Goal: Task Accomplishment & Management: Use online tool/utility

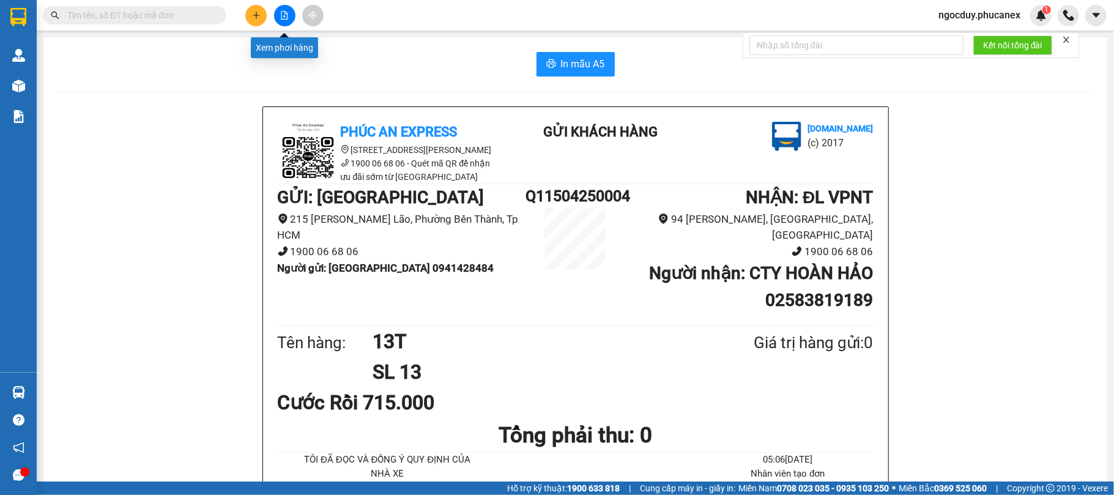
click at [284, 13] on icon "file-add" at bounding box center [284, 15] width 9 height 9
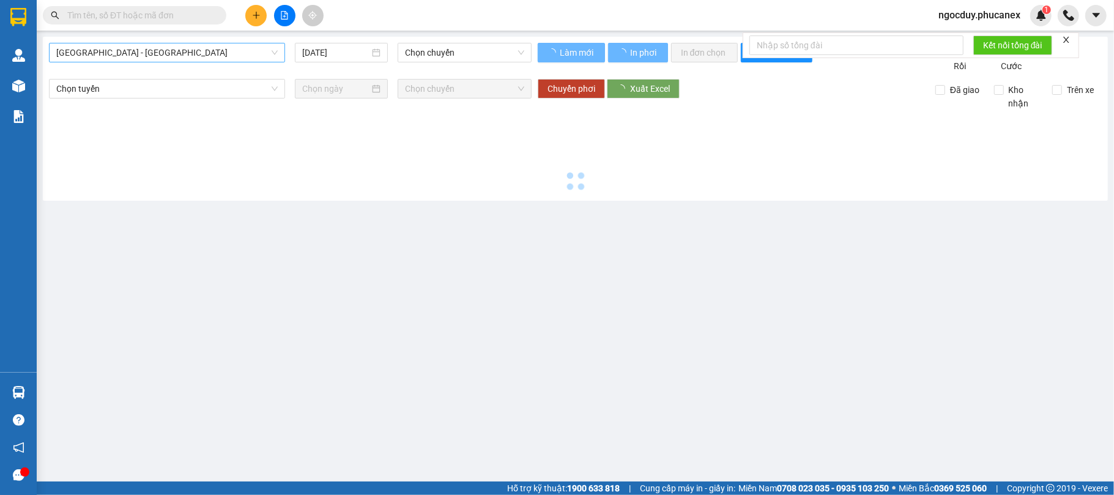
type input "[DATE]"
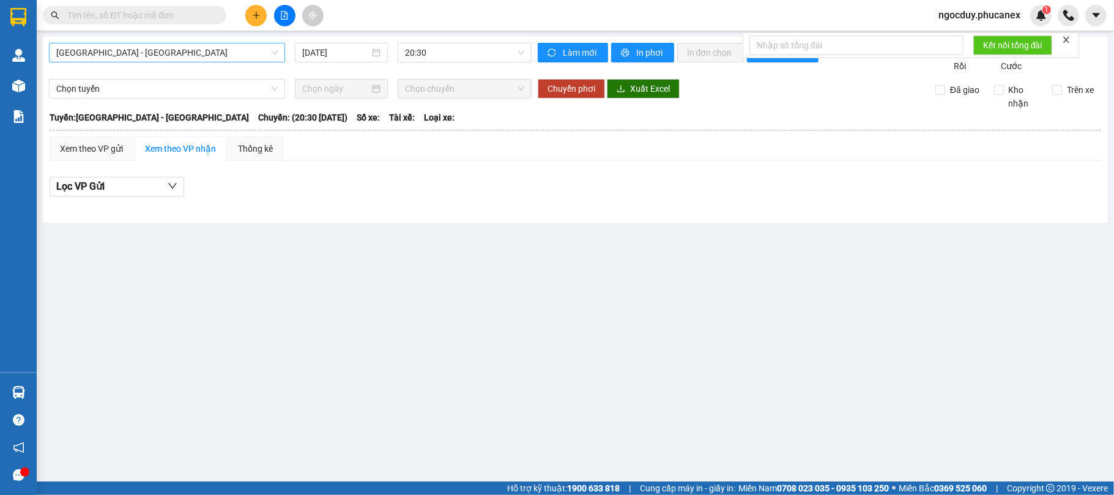
click at [159, 60] on span "[GEOGRAPHIC_DATA] - [GEOGRAPHIC_DATA]" at bounding box center [166, 52] width 221 height 18
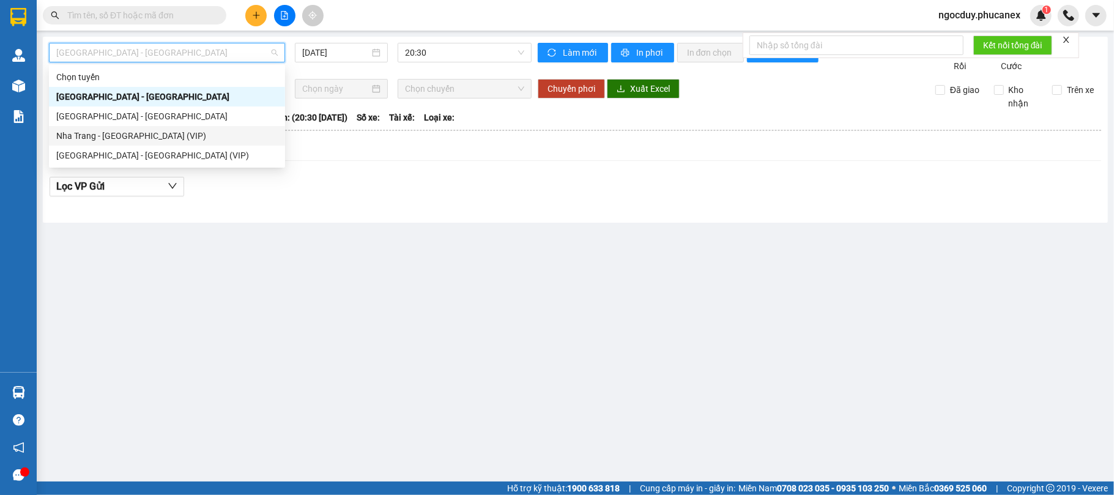
click at [163, 132] on div "Nha Trang - [GEOGRAPHIC_DATA] (VIP)" at bounding box center [166, 135] width 221 height 13
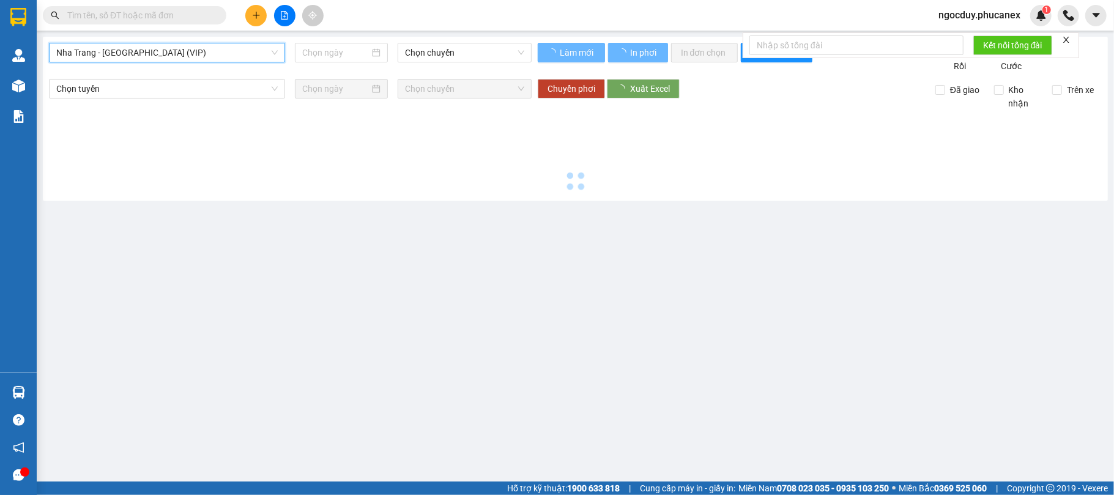
type input "[DATE]"
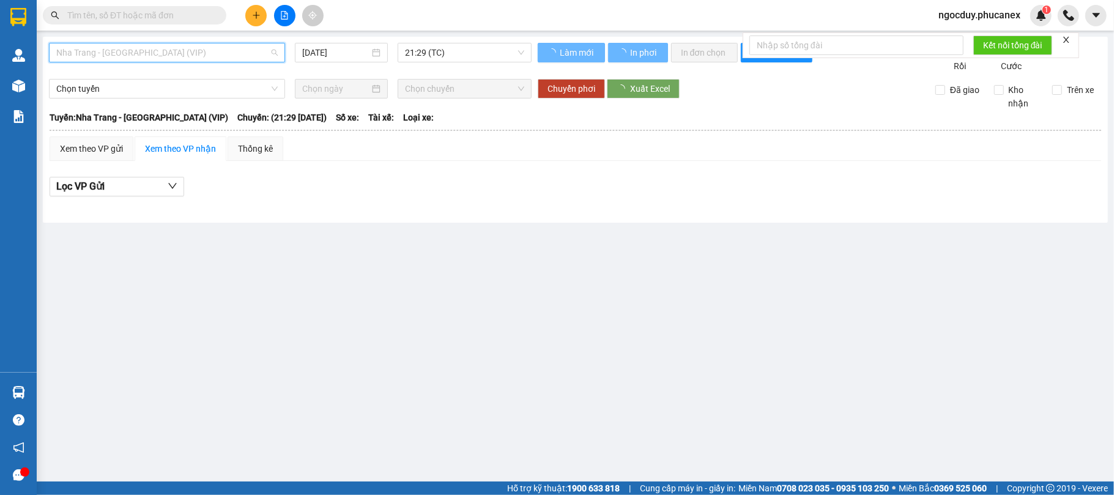
click at [160, 60] on span "Nha Trang - [GEOGRAPHIC_DATA] (VIP)" at bounding box center [166, 52] width 221 height 18
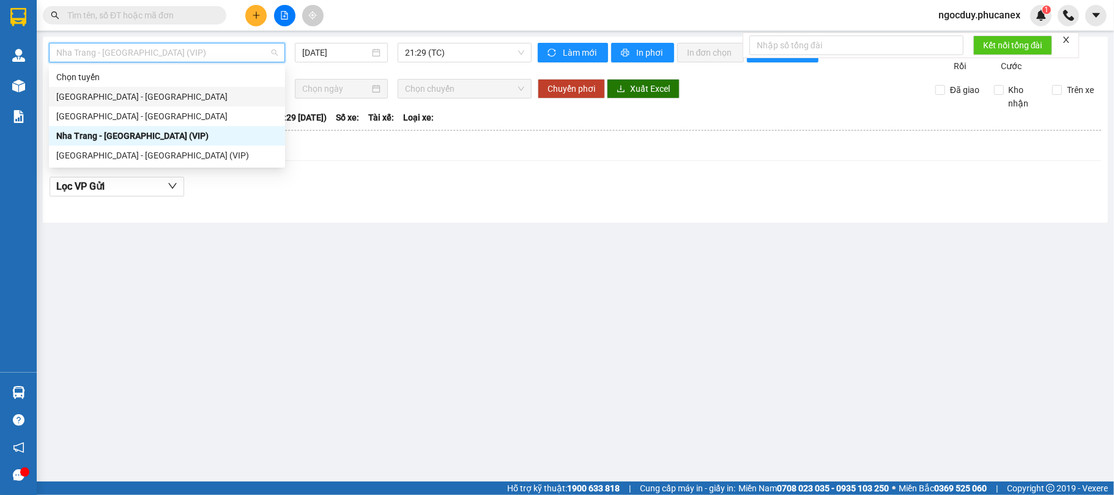
click at [147, 90] on div "[GEOGRAPHIC_DATA] - [GEOGRAPHIC_DATA]" at bounding box center [166, 96] width 221 height 13
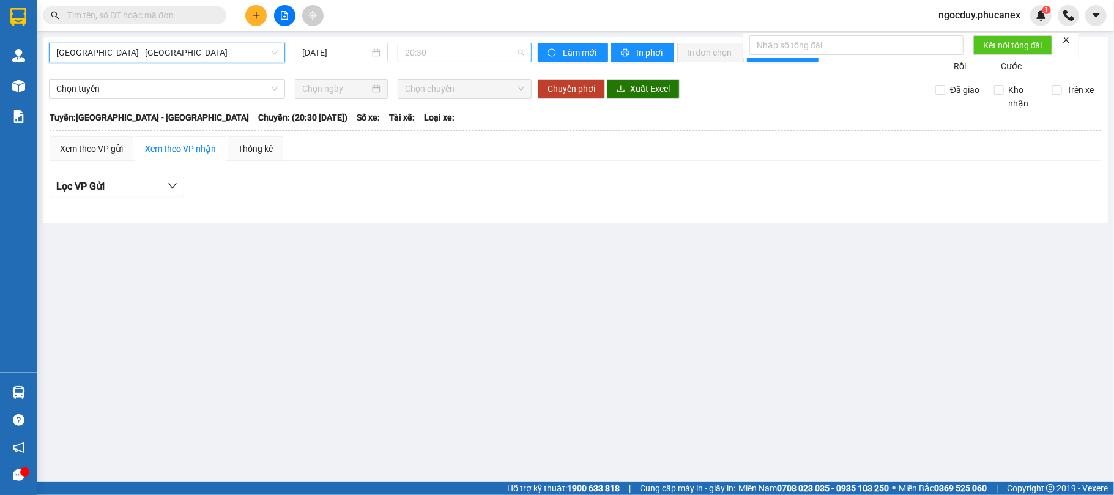
click at [471, 48] on span "20:30" at bounding box center [464, 52] width 119 height 18
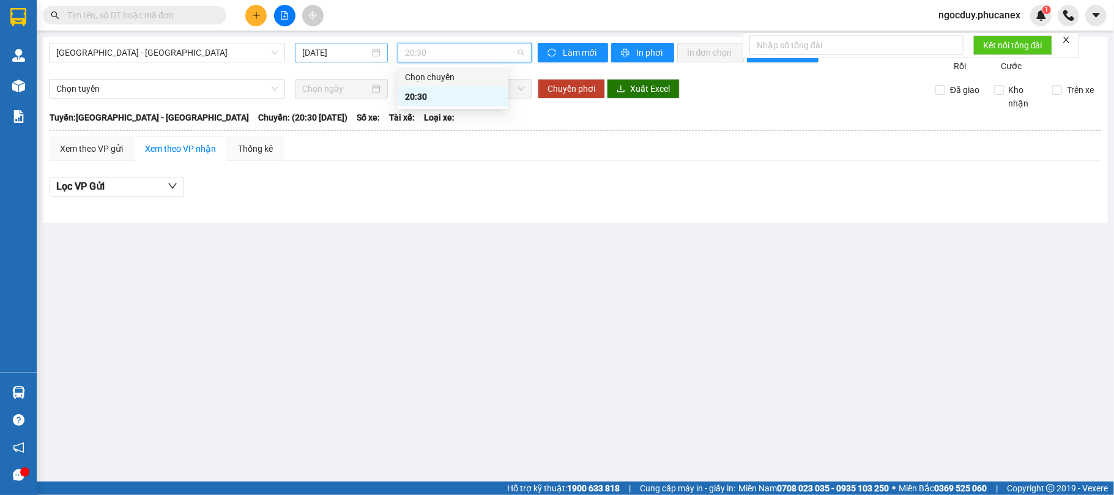
click at [335, 51] on input "[DATE]" at bounding box center [335, 52] width 67 height 13
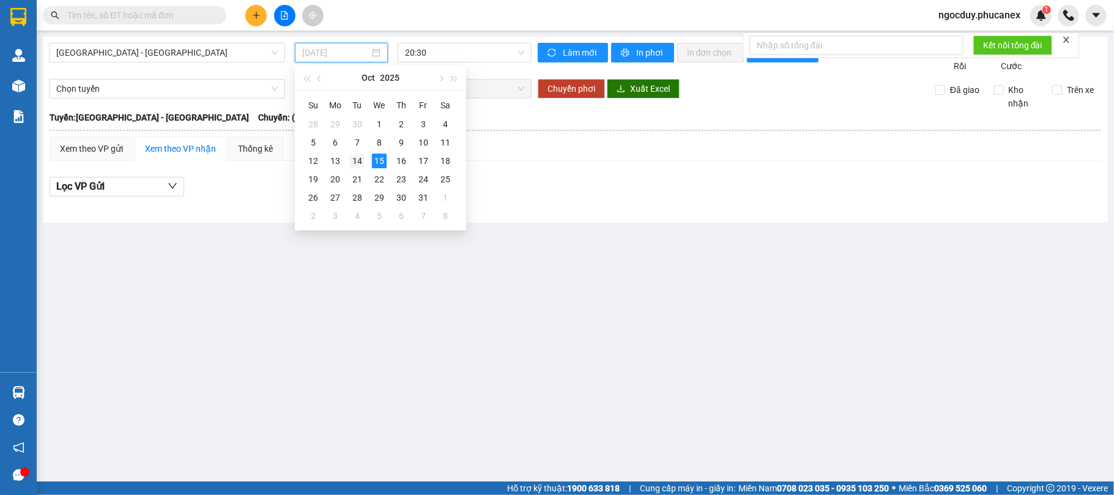
click at [356, 160] on div "14" at bounding box center [357, 160] width 15 height 15
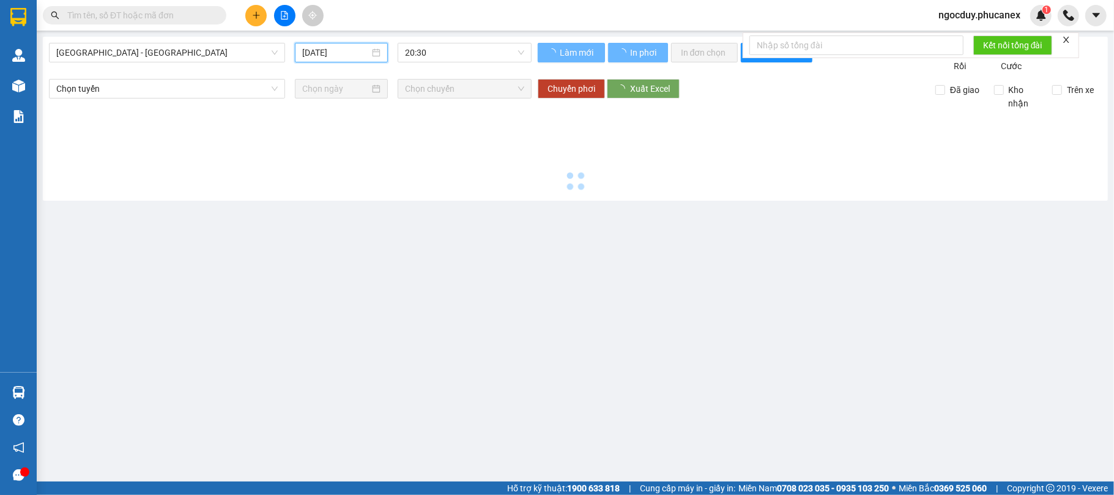
type input "[DATE]"
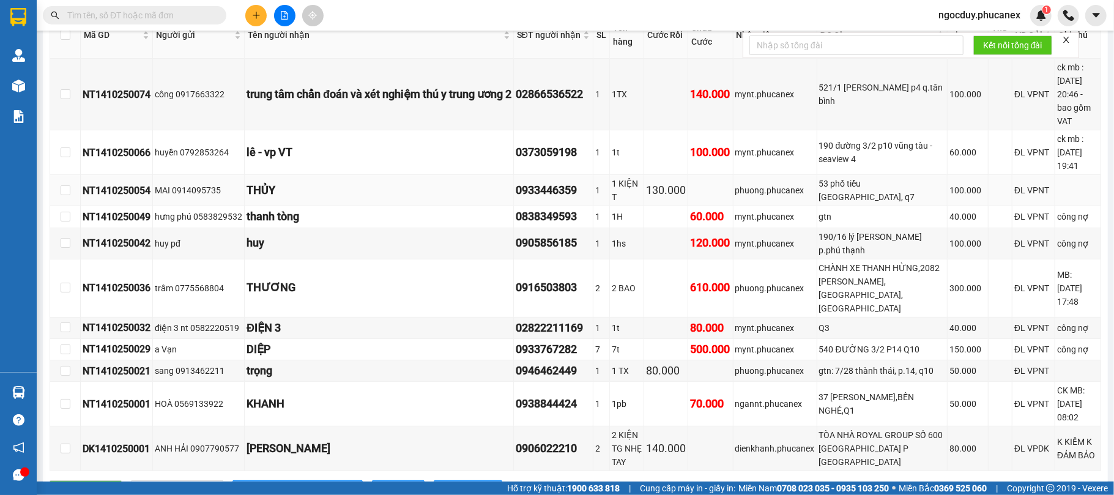
scroll to position [326, 0]
